Goal: Task Accomplishment & Management: Manage account settings

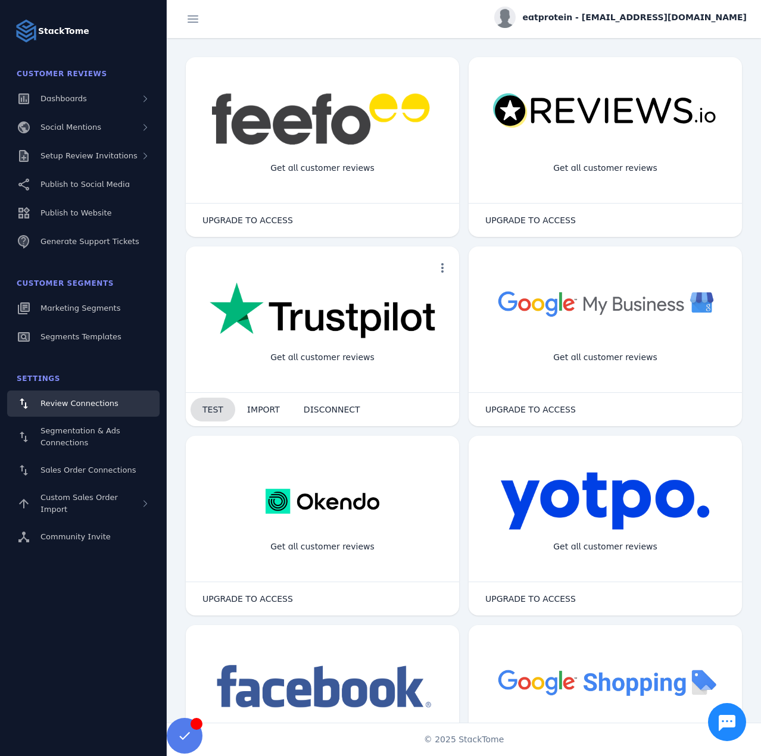
click at [214, 408] on span "TEST" at bounding box center [212, 409] width 21 height 8
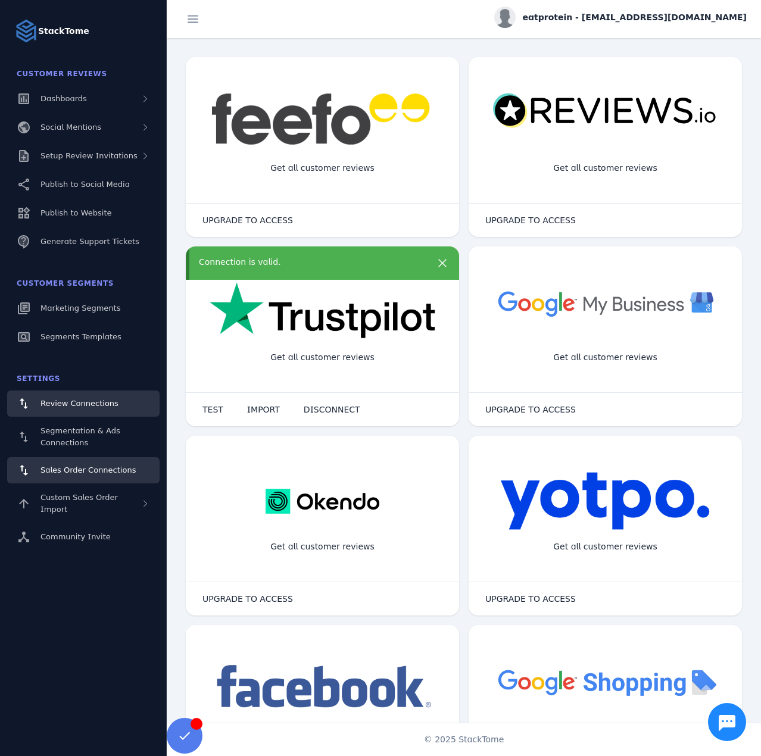
click at [82, 464] on div "Sales Order Connections" at bounding box center [87, 470] width 95 height 12
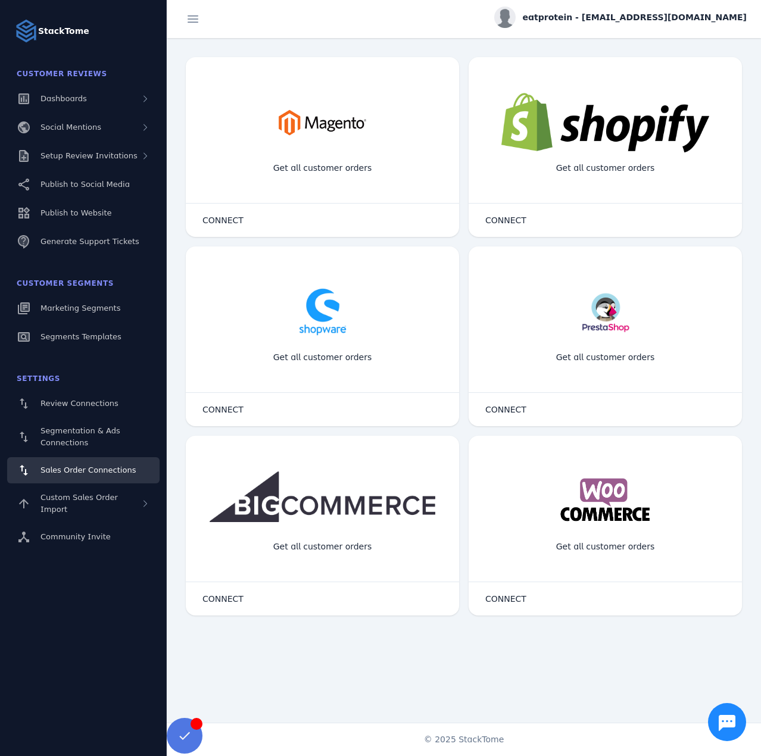
click at [184, 733] on span at bounding box center [184, 736] width 29 height 29
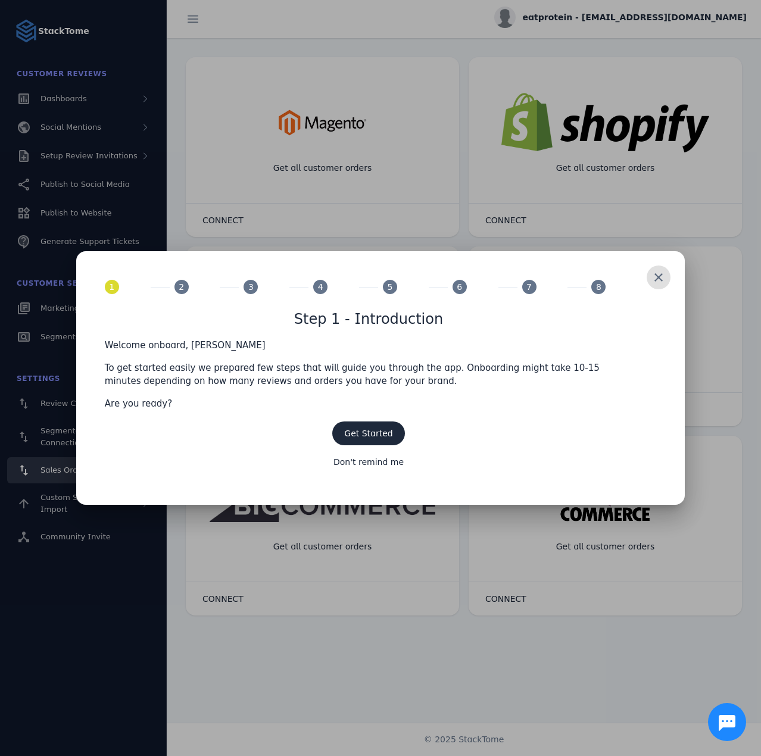
click at [659, 274] on span at bounding box center [658, 277] width 29 height 29
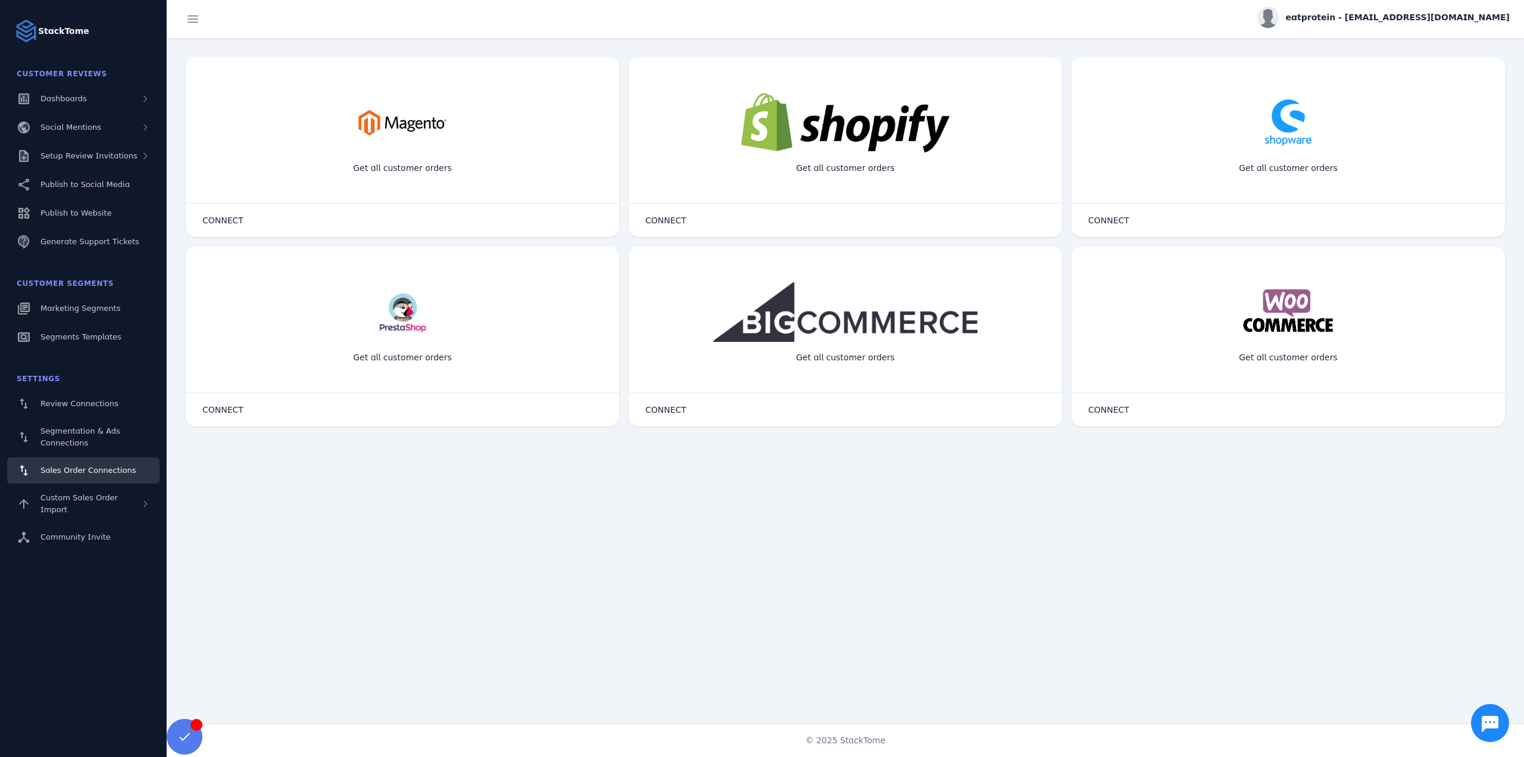
click at [760, 23] on span "eatprotein - [EMAIL_ADDRESS][DOMAIN_NAME]" at bounding box center [1398, 17] width 224 height 13
click at [760, 113] on span "Sign out" at bounding box center [1472, 115] width 35 height 14
